Goal: Complete application form

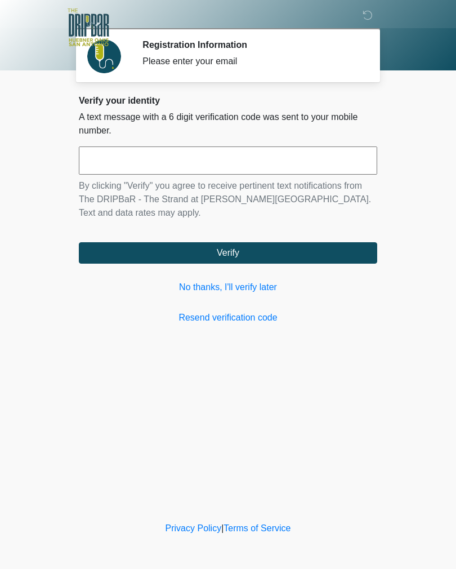
click at [319, 162] on input "text" at bounding box center [228, 160] width 299 height 28
type input "******"
click at [329, 250] on button "Verify" at bounding box center [228, 252] width 299 height 21
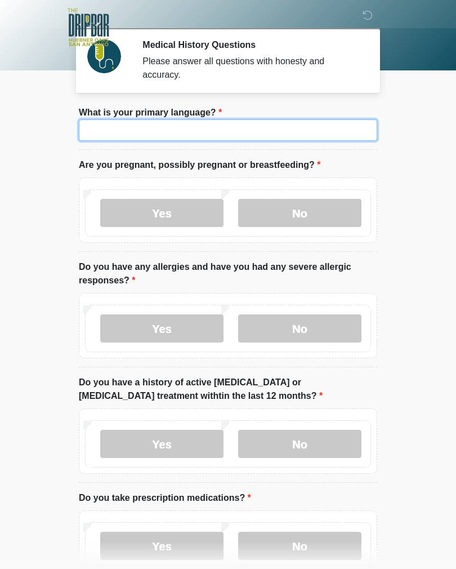
click at [239, 126] on input "What is your primary language?" at bounding box center [228, 129] width 299 height 21
type input "***"
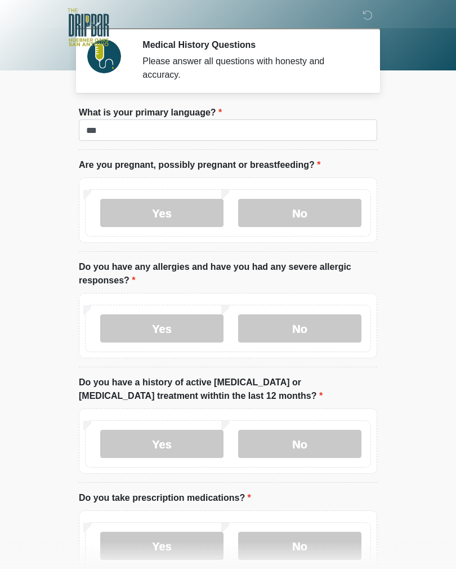
click at [319, 210] on label "No" at bounding box center [299, 213] width 123 height 28
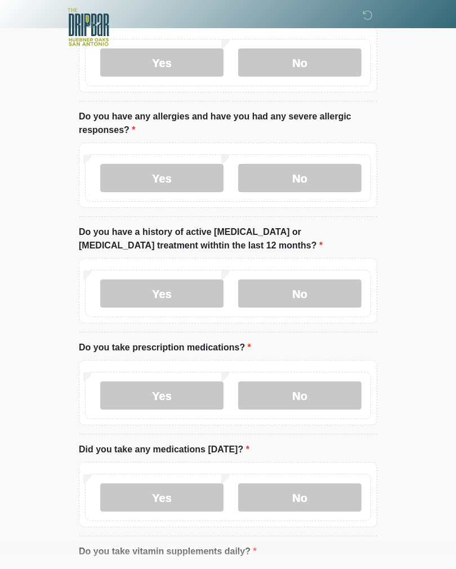
scroll to position [150, 0]
click at [327, 291] on label "No" at bounding box center [299, 293] width 123 height 28
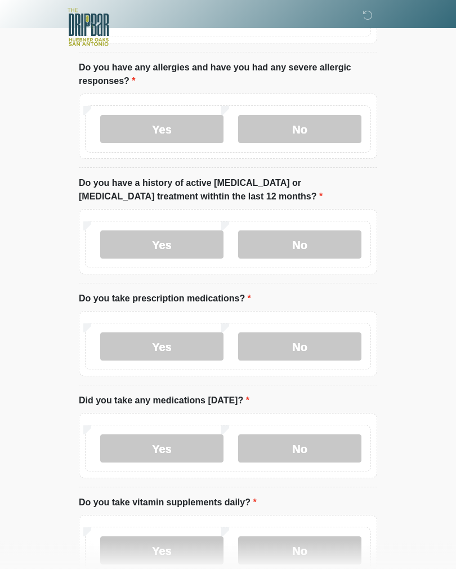
scroll to position [199, 0]
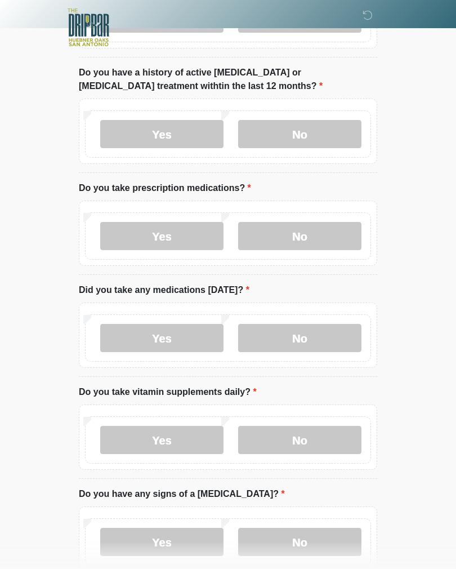
click at [327, 546] on label "No" at bounding box center [299, 542] width 123 height 28
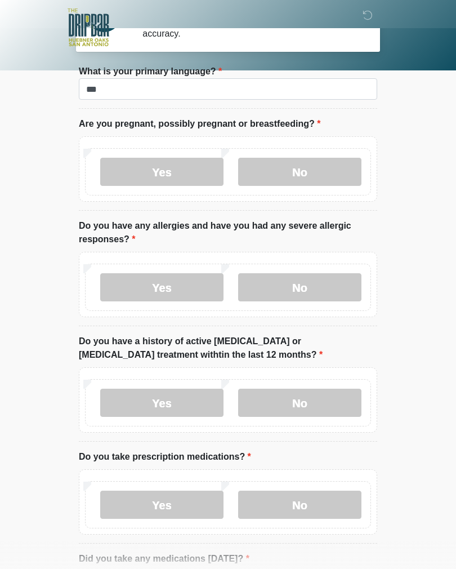
scroll to position [0, 0]
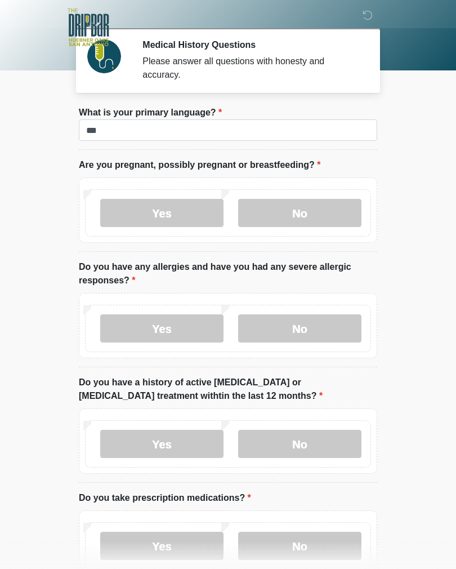
click at [327, 329] on label "No" at bounding box center [299, 328] width 123 height 28
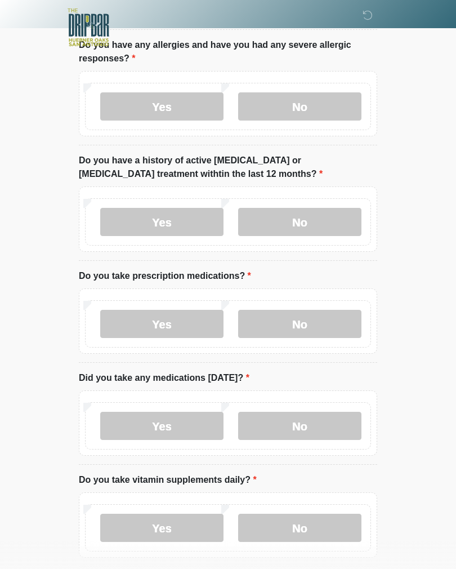
scroll to position [228, 0]
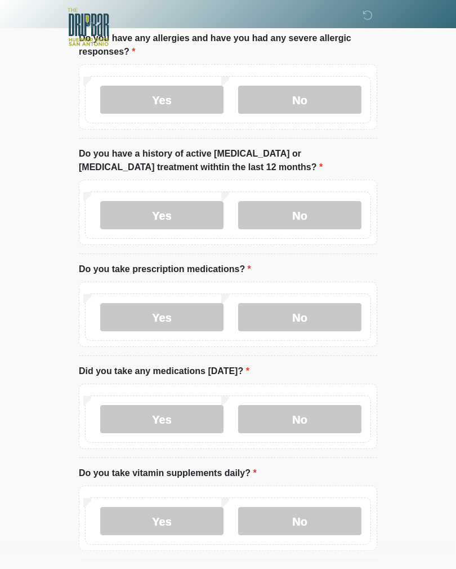
click at [300, 315] on label "No" at bounding box center [299, 318] width 123 height 28
click at [298, 421] on label "No" at bounding box center [299, 419] width 123 height 28
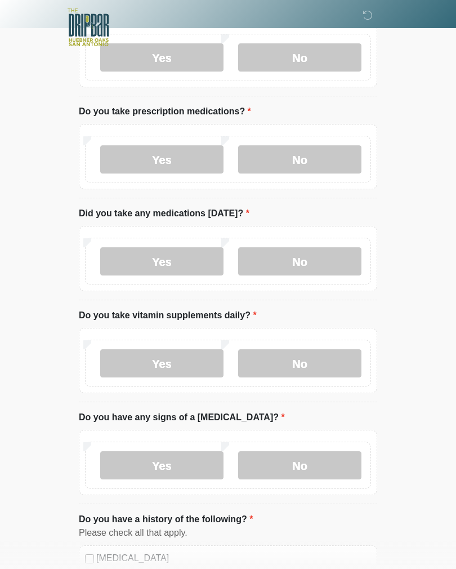
scroll to position [397, 0]
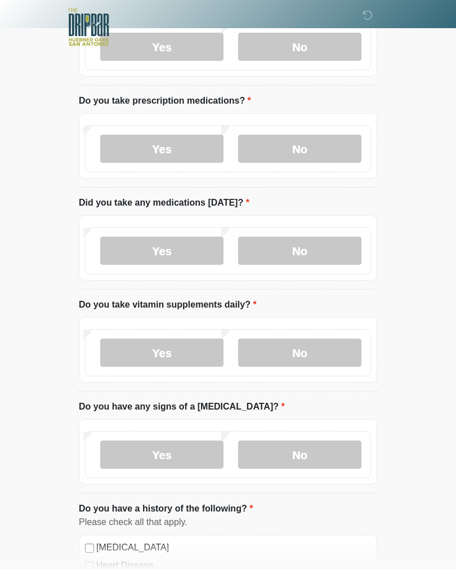
click at [198, 354] on label "Yes" at bounding box center [161, 353] width 123 height 28
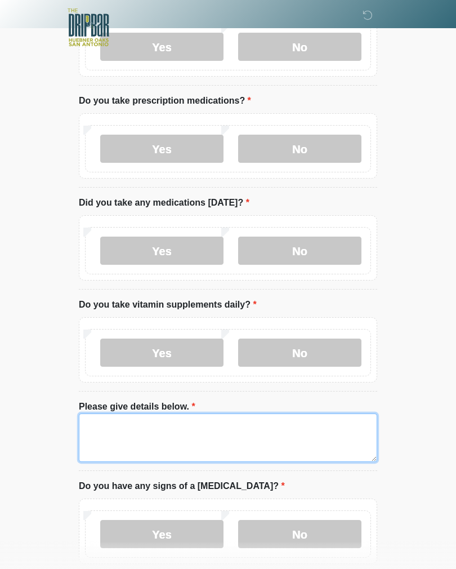
click at [214, 439] on textarea "Please give details below." at bounding box center [228, 437] width 299 height 48
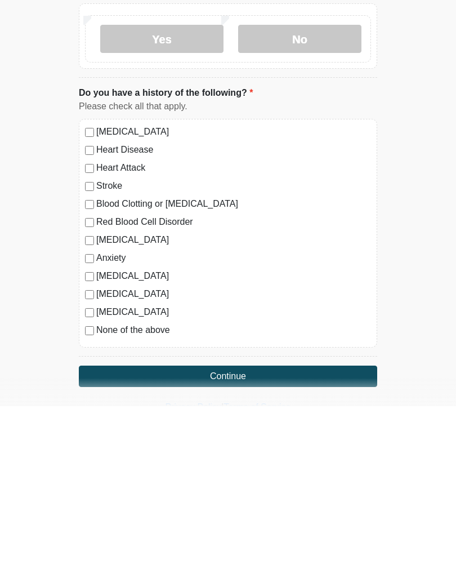
scroll to position [734, 0]
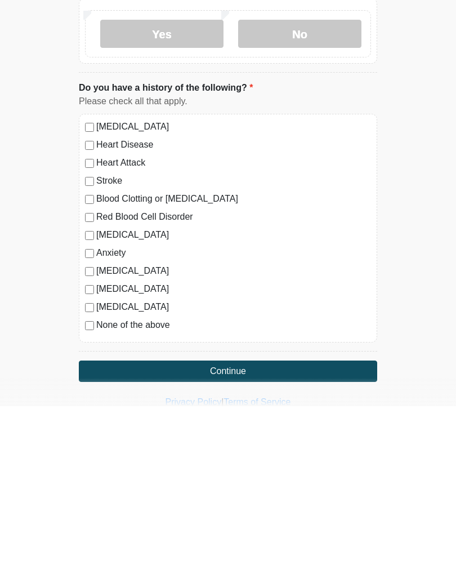
type textarea "**********"
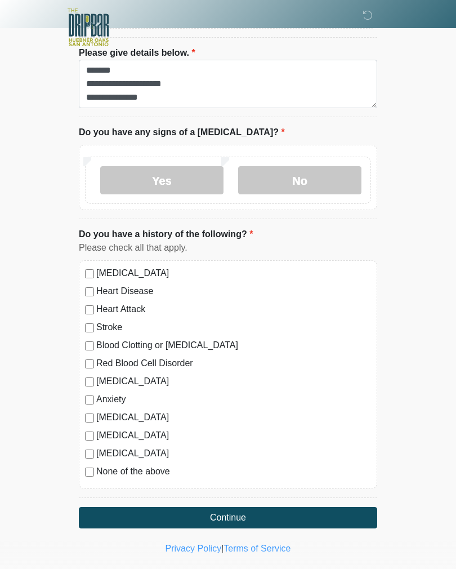
click at [224, 523] on button "Continue" at bounding box center [228, 517] width 299 height 21
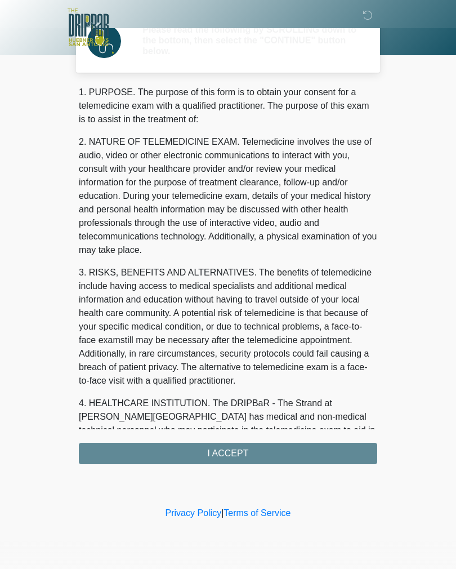
scroll to position [0, 0]
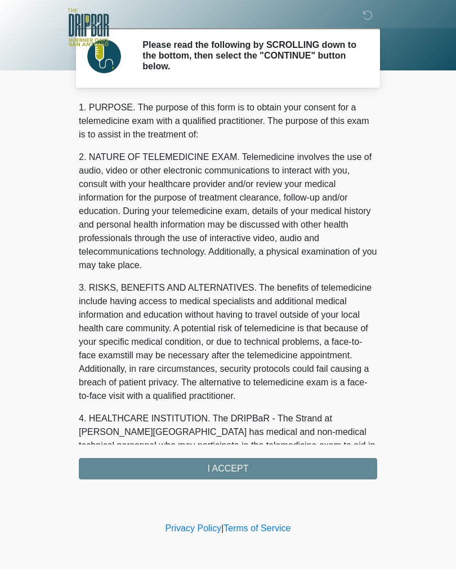
click at [257, 456] on div "1. PURPOSE. The purpose of this form is to obtain your consent for a telemedici…" at bounding box center [228, 290] width 299 height 378
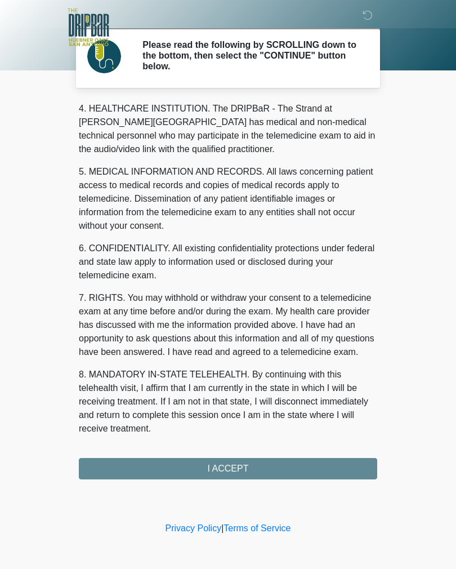
click at [252, 467] on div "1. PURPOSE. The purpose of this form is to obtain your consent for a telemedici…" at bounding box center [228, 290] width 299 height 378
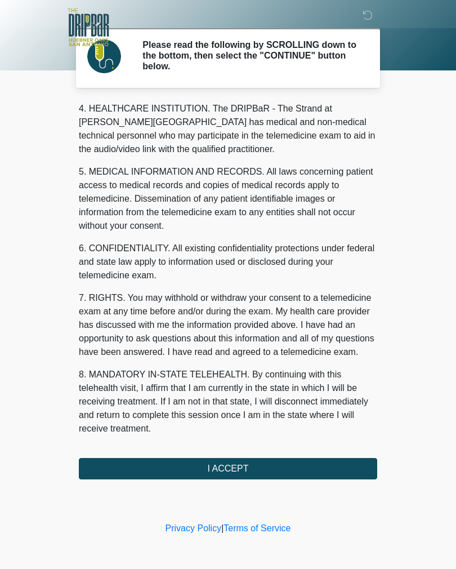
click at [262, 469] on button "I ACCEPT" at bounding box center [228, 468] width 299 height 21
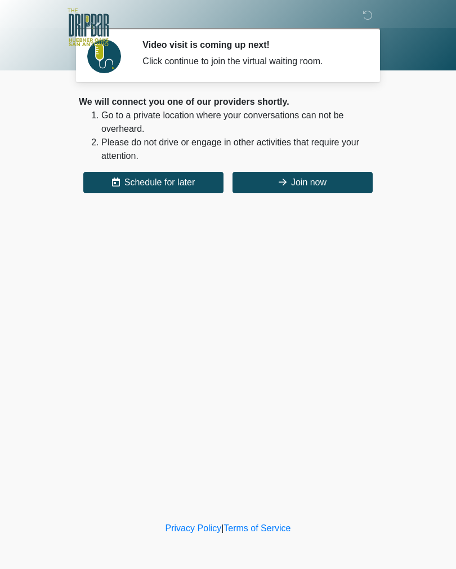
click at [314, 180] on button "Join now" at bounding box center [303, 182] width 140 height 21
